Goal: Transaction & Acquisition: Book appointment/travel/reservation

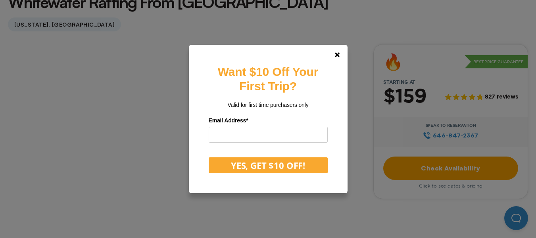
scroll to position [238, 0]
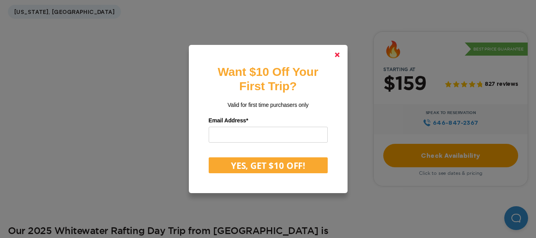
click at [340, 54] on icon at bounding box center [337, 54] width 5 height 5
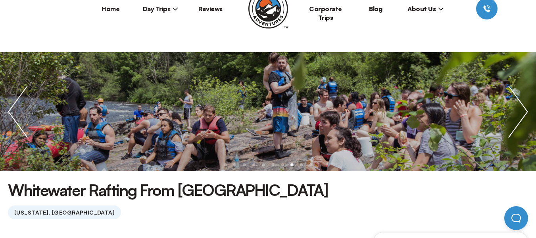
scroll to position [0, 0]
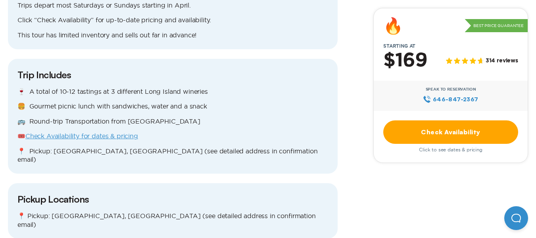
scroll to position [596, 0]
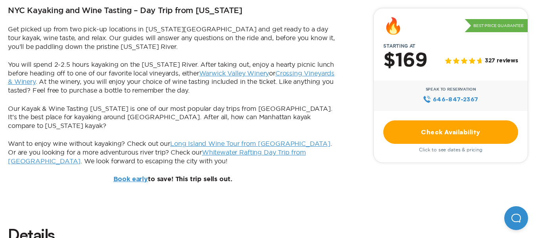
scroll to position [635, 0]
